Goal: Information Seeking & Learning: Learn about a topic

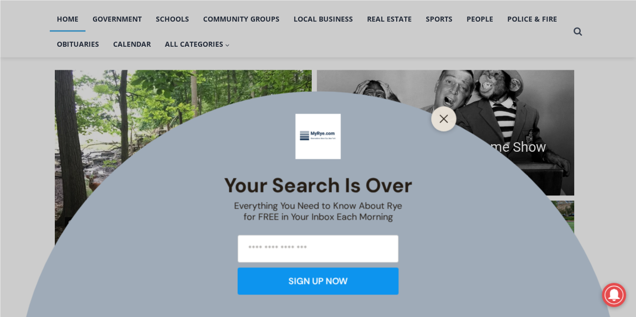
scroll to position [245, 0]
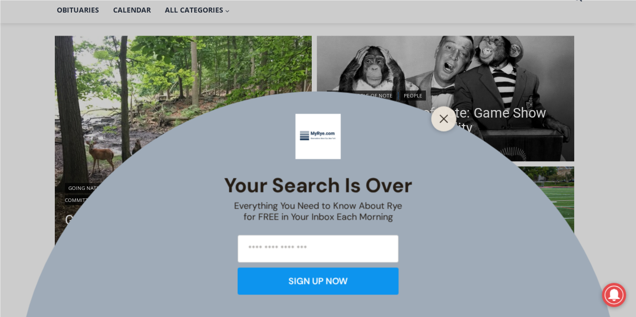
drag, startPoint x: 640, startPoint y: 20, endPoint x: 642, endPoint y: 47, distance: 27.2
click at [440, 115] on line "Close" at bounding box center [443, 118] width 7 height 7
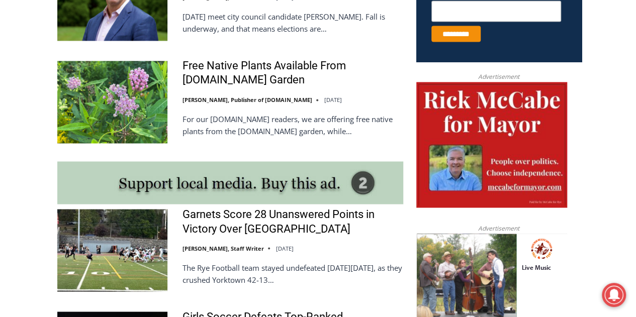
scroll to position [734, 0]
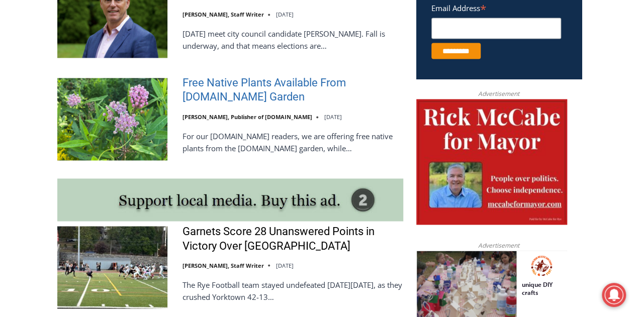
click at [207, 95] on link "Free Native Plants Available From [DOMAIN_NAME] Garden" at bounding box center [293, 90] width 221 height 29
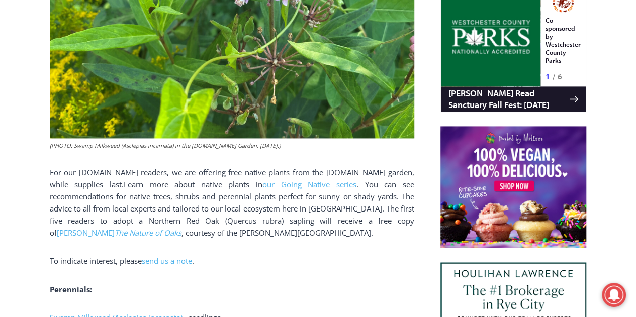
scroll to position [673, 0]
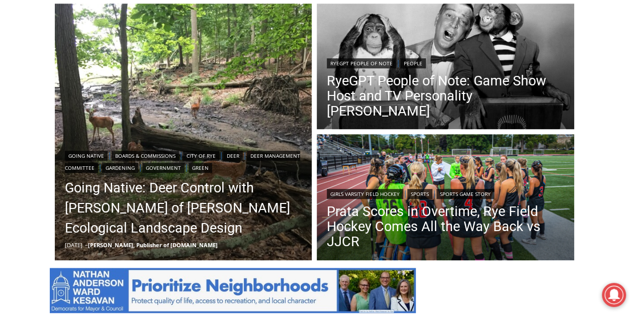
scroll to position [315, 0]
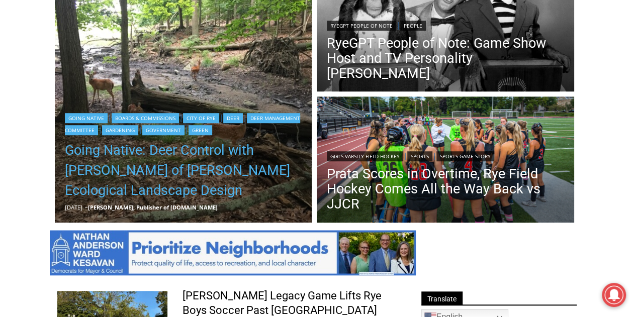
click at [122, 162] on link "Going Native: Deer Control with Missy Fabel of Missy Fabel Ecological Landscape…" at bounding box center [183, 170] width 237 height 60
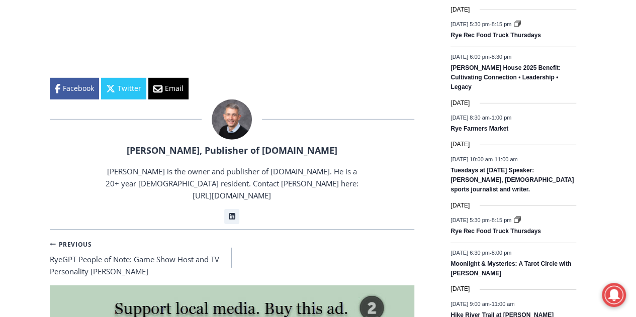
scroll to position [1526, 0]
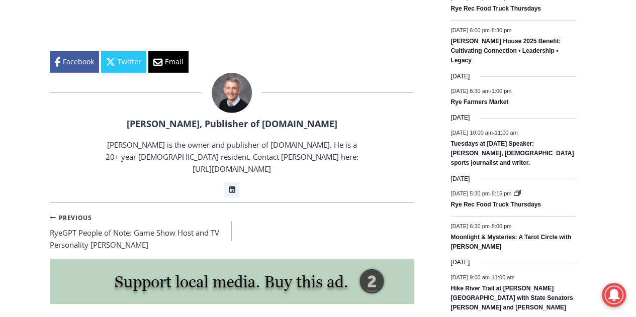
drag, startPoint x: 641, startPoint y: 14, endPoint x: 643, endPoint y: 188, distance: 173.5
